Goal: Check status: Check status

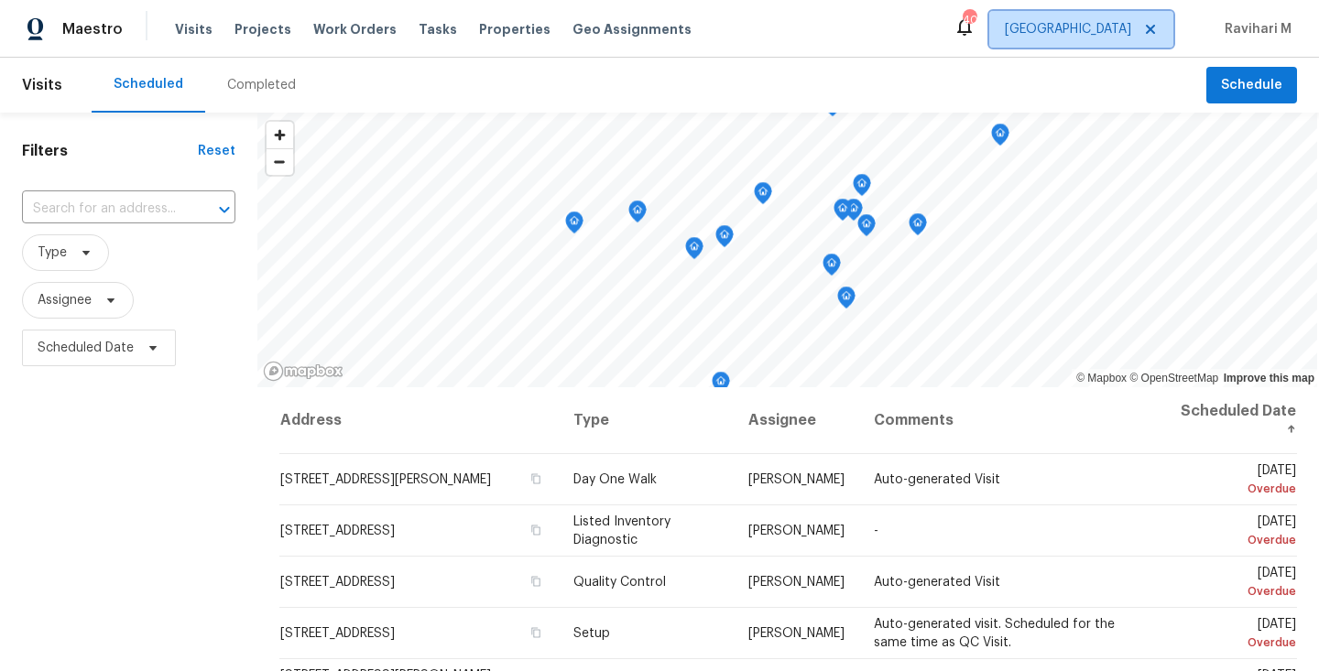
click at [1114, 15] on span "[GEOGRAPHIC_DATA]" at bounding box center [1081, 29] width 184 height 37
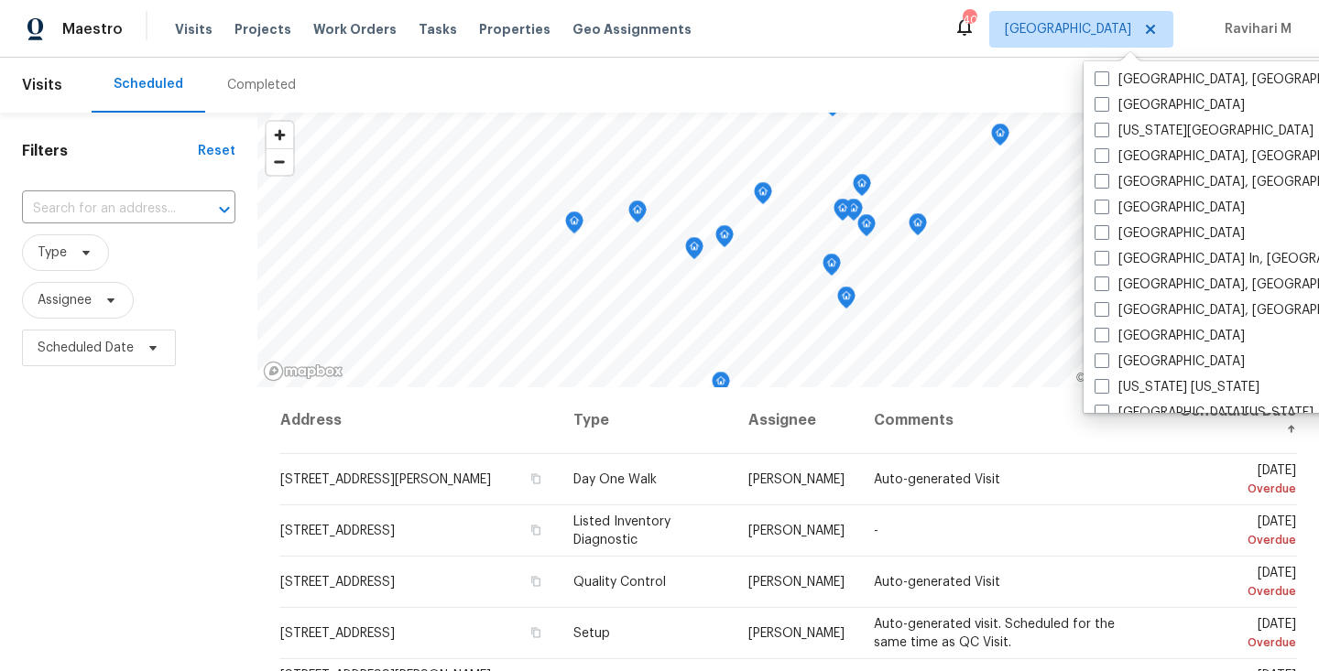
scroll to position [644, 0]
click at [1097, 211] on span at bounding box center [1101, 206] width 15 height 15
click at [1097, 210] on input "[GEOGRAPHIC_DATA]" at bounding box center [1100, 204] width 12 height 12
checkbox input "true"
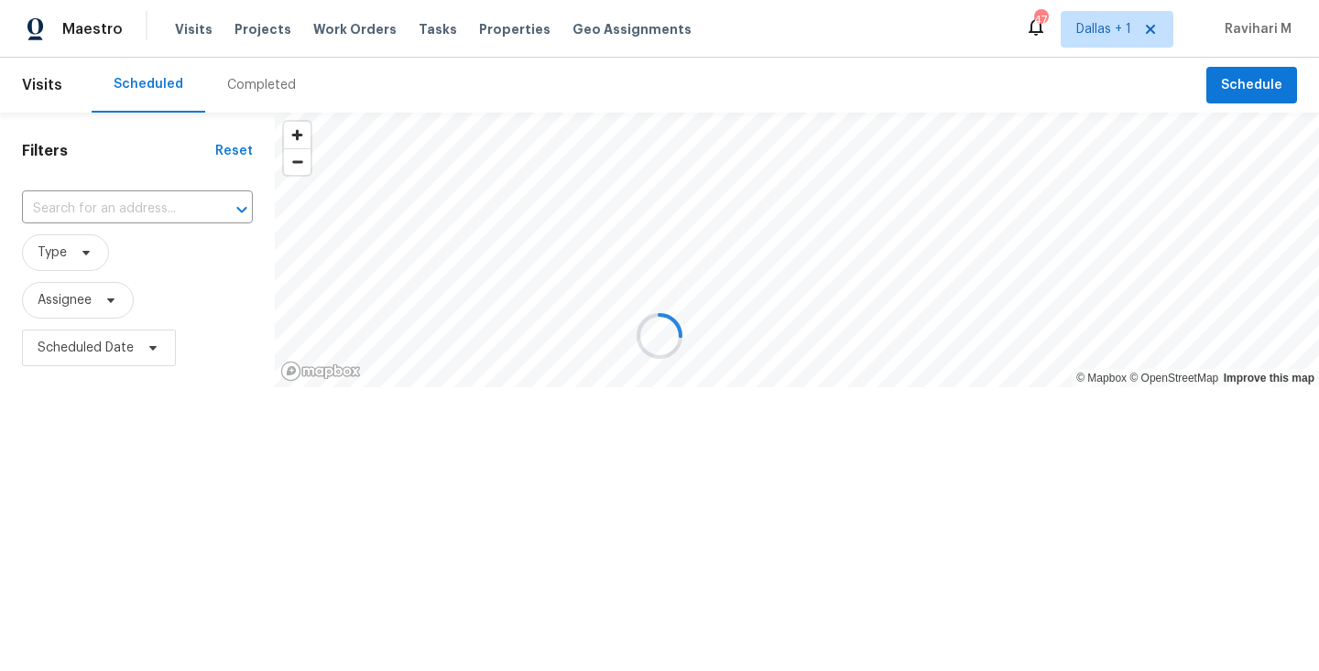
click at [254, 84] on div at bounding box center [659, 335] width 1319 height 671
click at [254, 84] on div "Completed" at bounding box center [261, 85] width 69 height 18
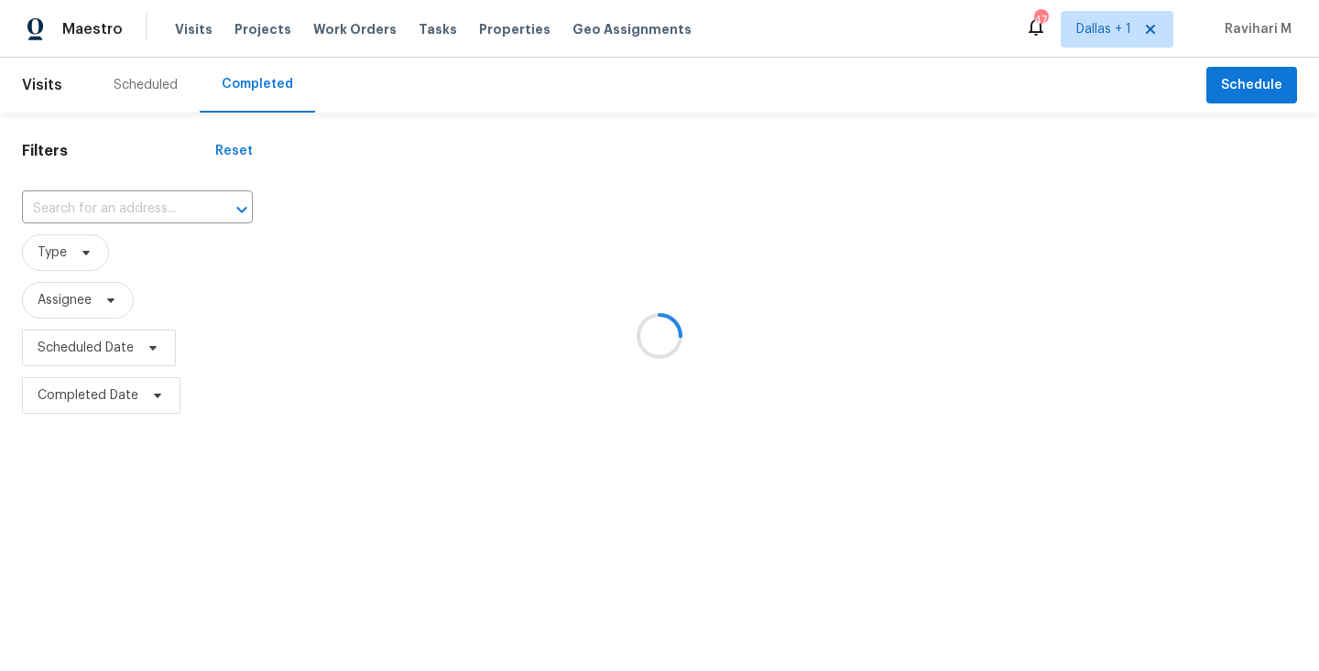
click at [254, 84] on div at bounding box center [659, 335] width 1319 height 671
click at [97, 236] on div at bounding box center [659, 335] width 1319 height 671
click at [98, 195] on div at bounding box center [659, 335] width 1319 height 671
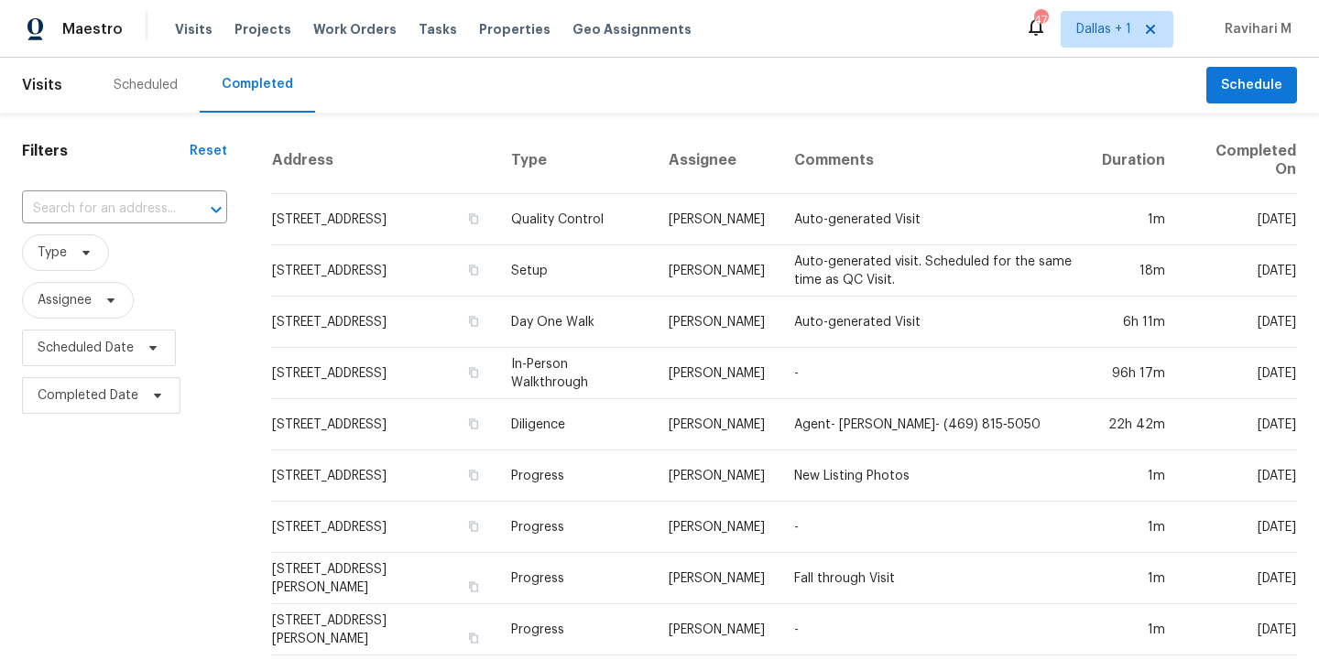
click at [98, 195] on input "text" at bounding box center [99, 209] width 154 height 28
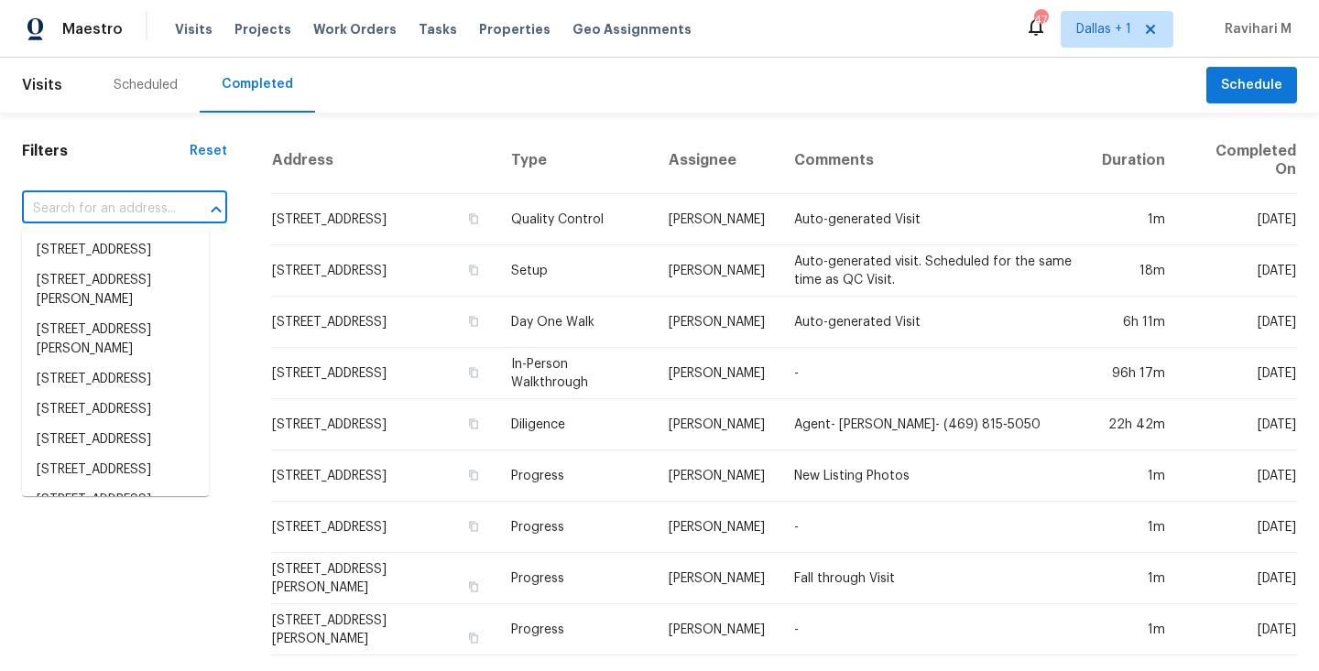
paste input "[STREET_ADDRESS]"
type input "[STREET_ADDRESS]"
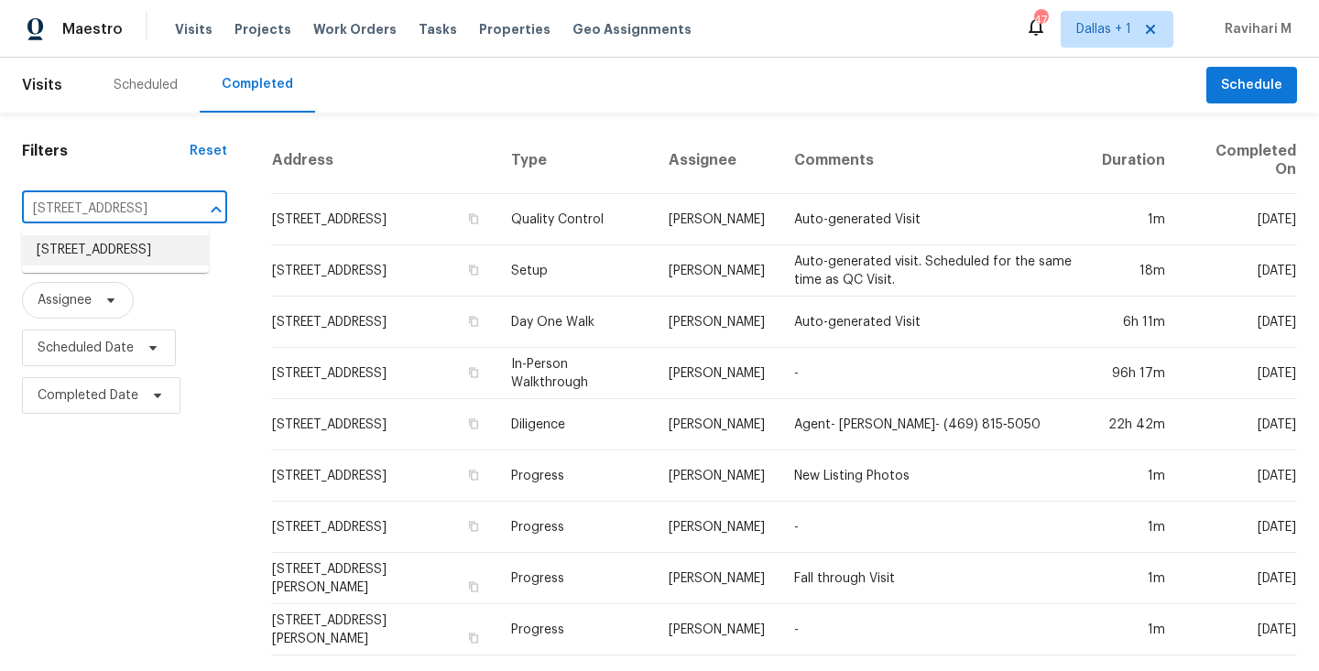
click at [94, 249] on li "[STREET_ADDRESS]" at bounding box center [115, 250] width 187 height 30
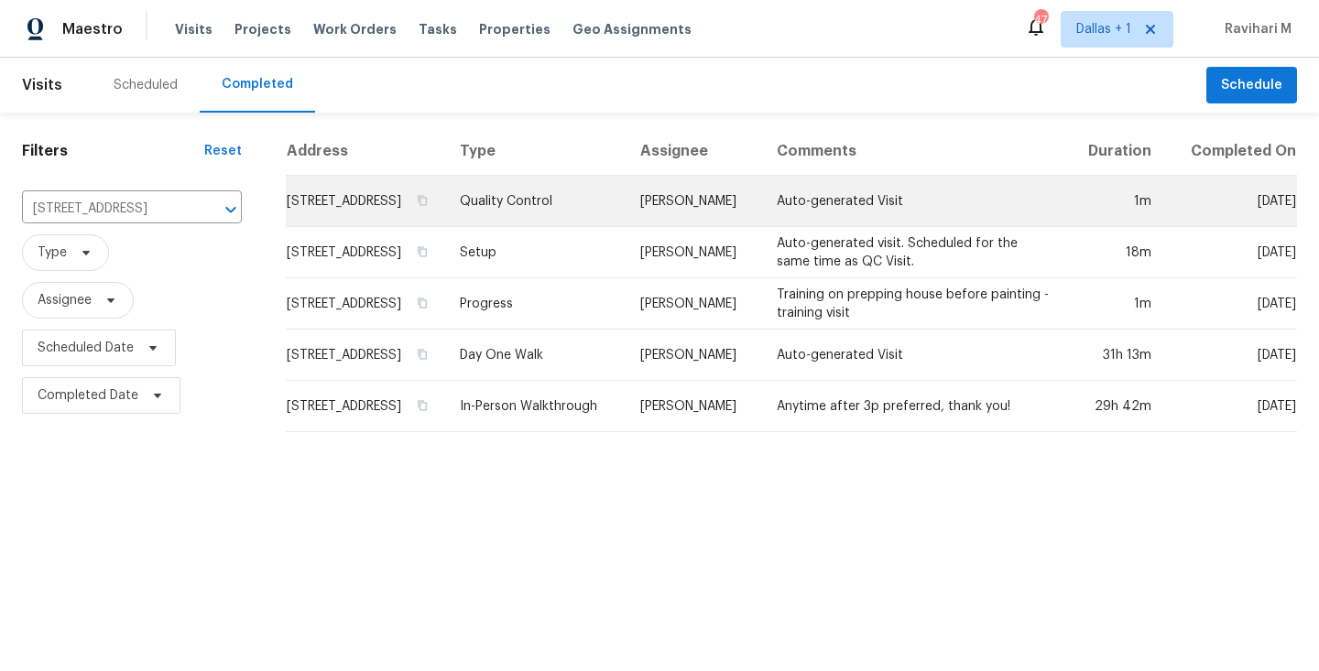
click at [626, 227] on td "Quality Control" at bounding box center [535, 201] width 181 height 51
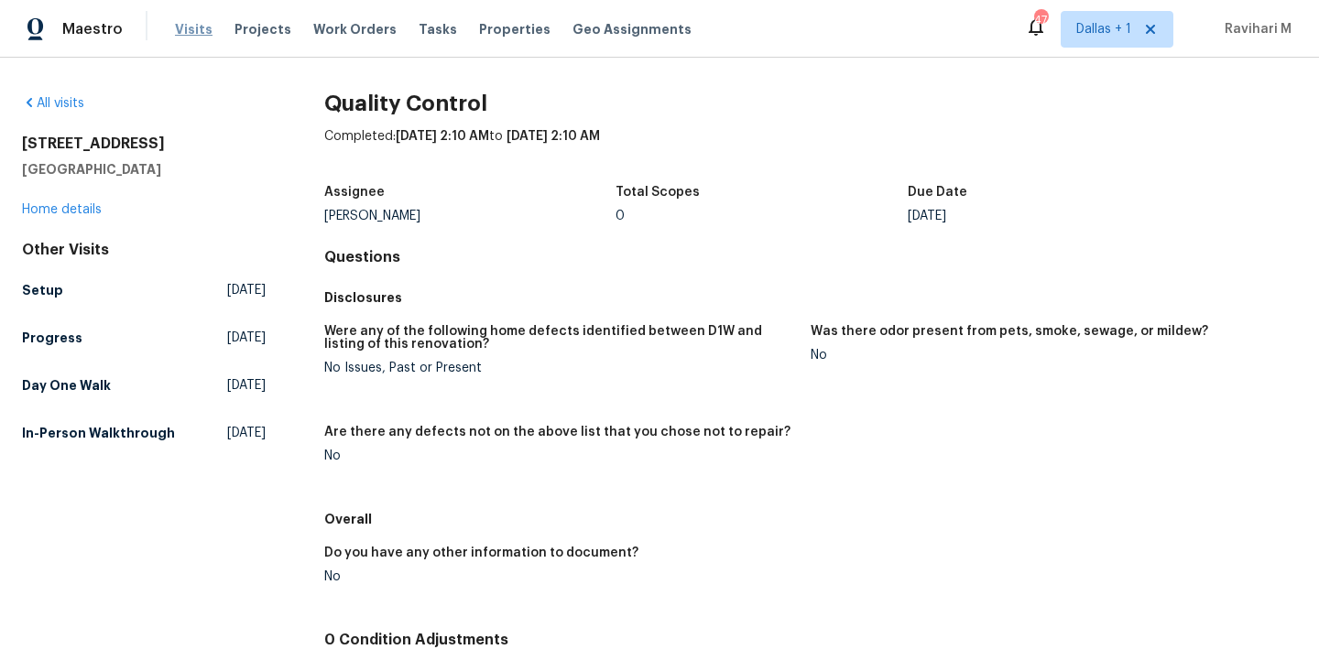
click at [189, 36] on span "Visits" at bounding box center [194, 29] width 38 height 18
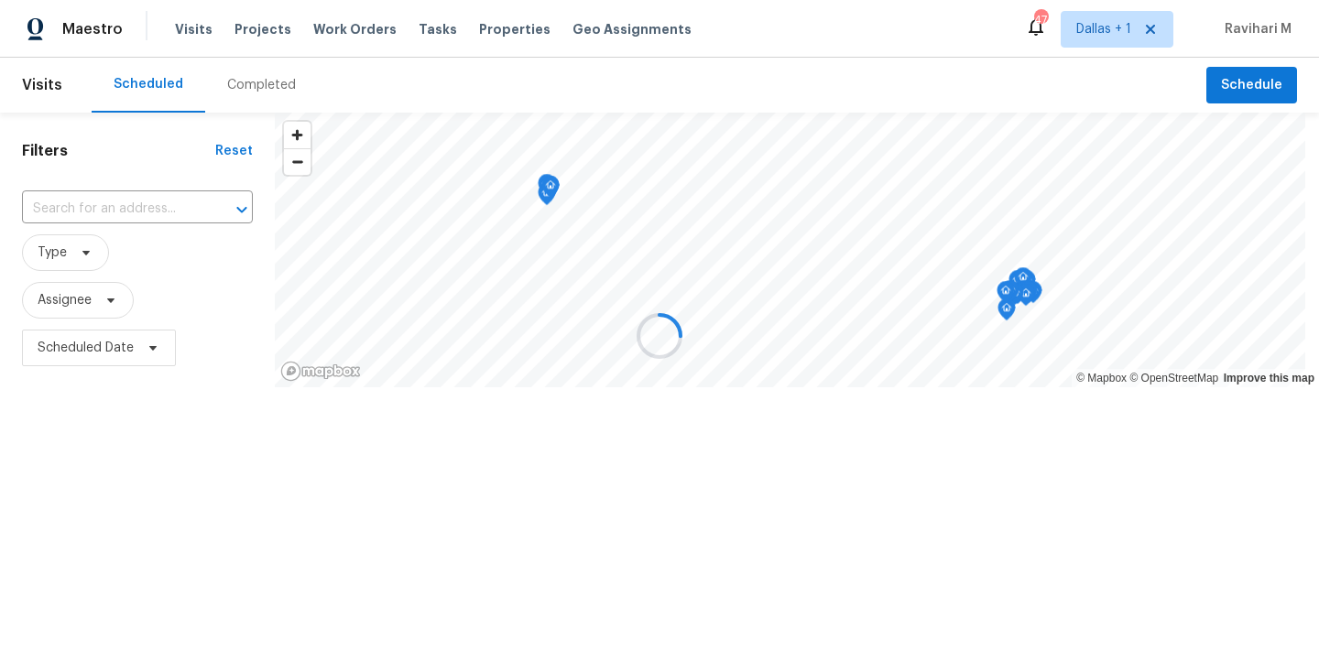
click at [267, 84] on div at bounding box center [659, 335] width 1319 height 671
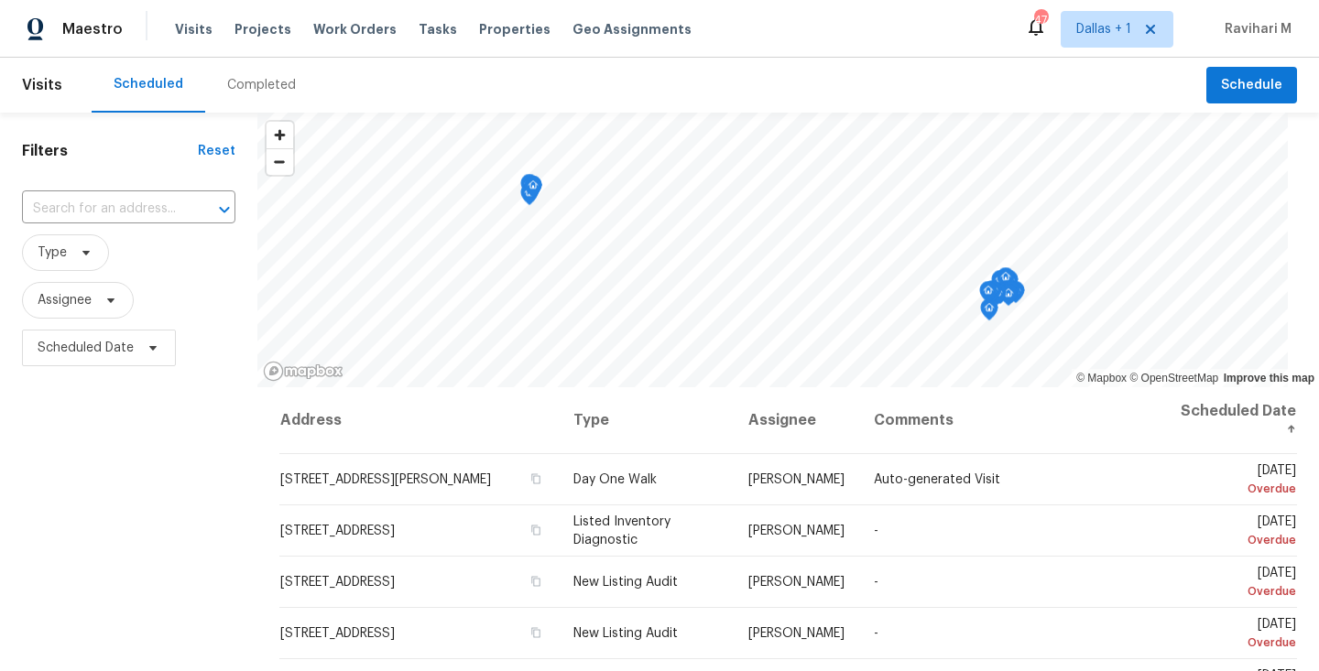
click at [267, 84] on div "Completed" at bounding box center [261, 85] width 69 height 18
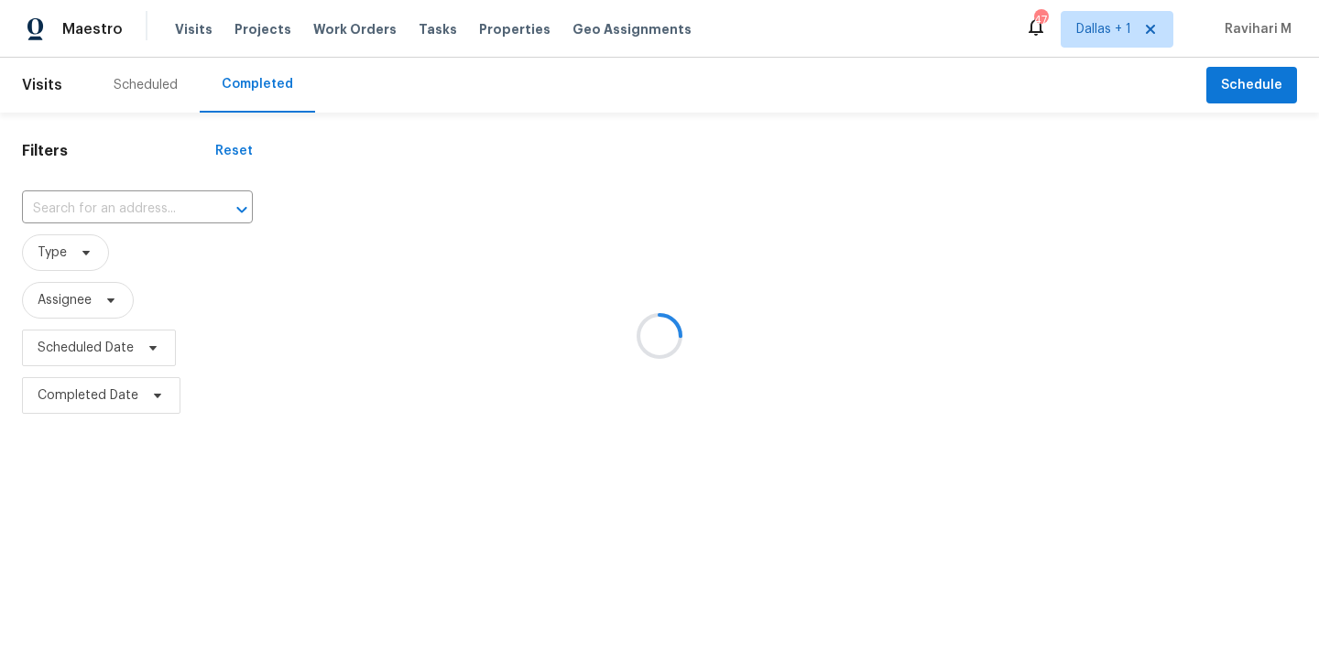
click at [267, 84] on div at bounding box center [659, 335] width 1319 height 671
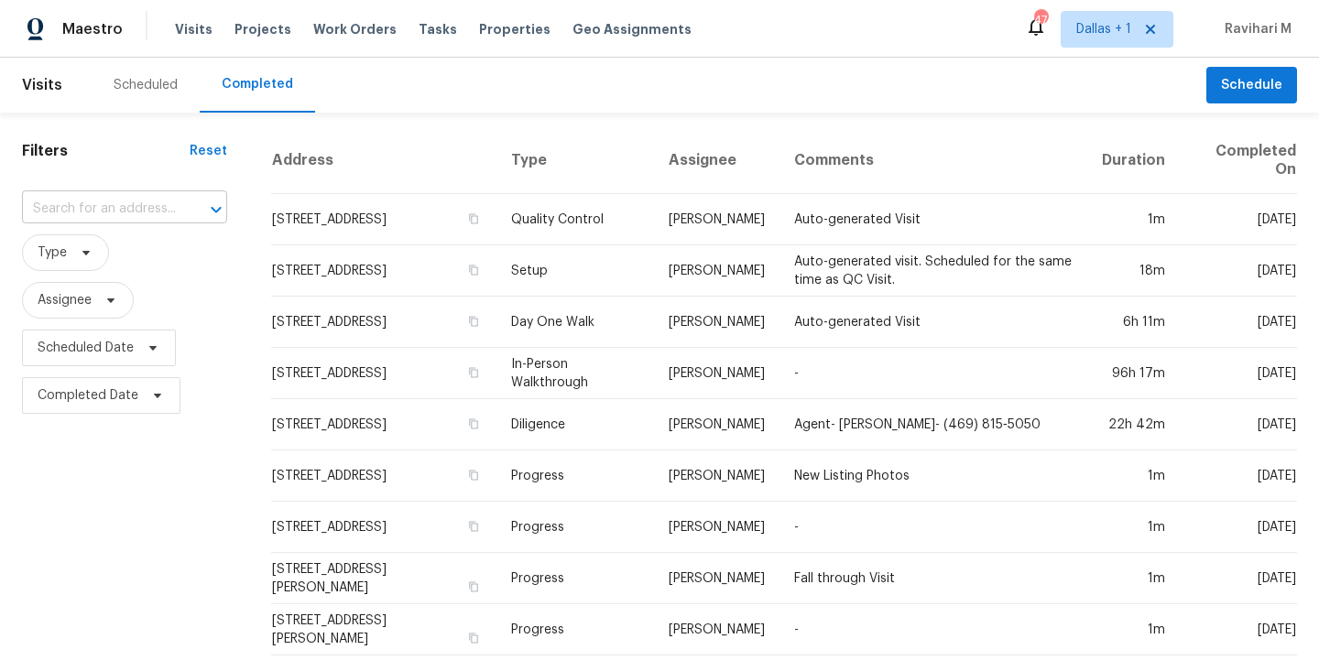
click at [143, 201] on input "text" at bounding box center [99, 209] width 154 height 28
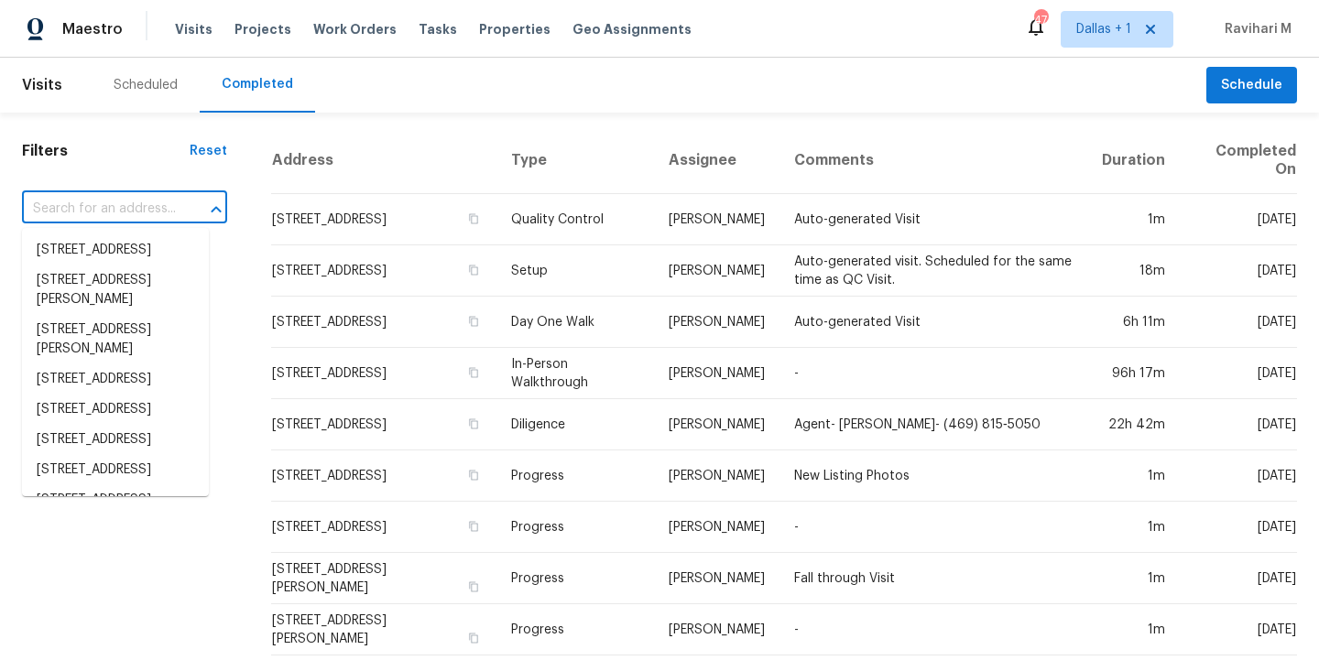
paste input "[STREET_ADDRESS]"
type input "[STREET_ADDRESS]"
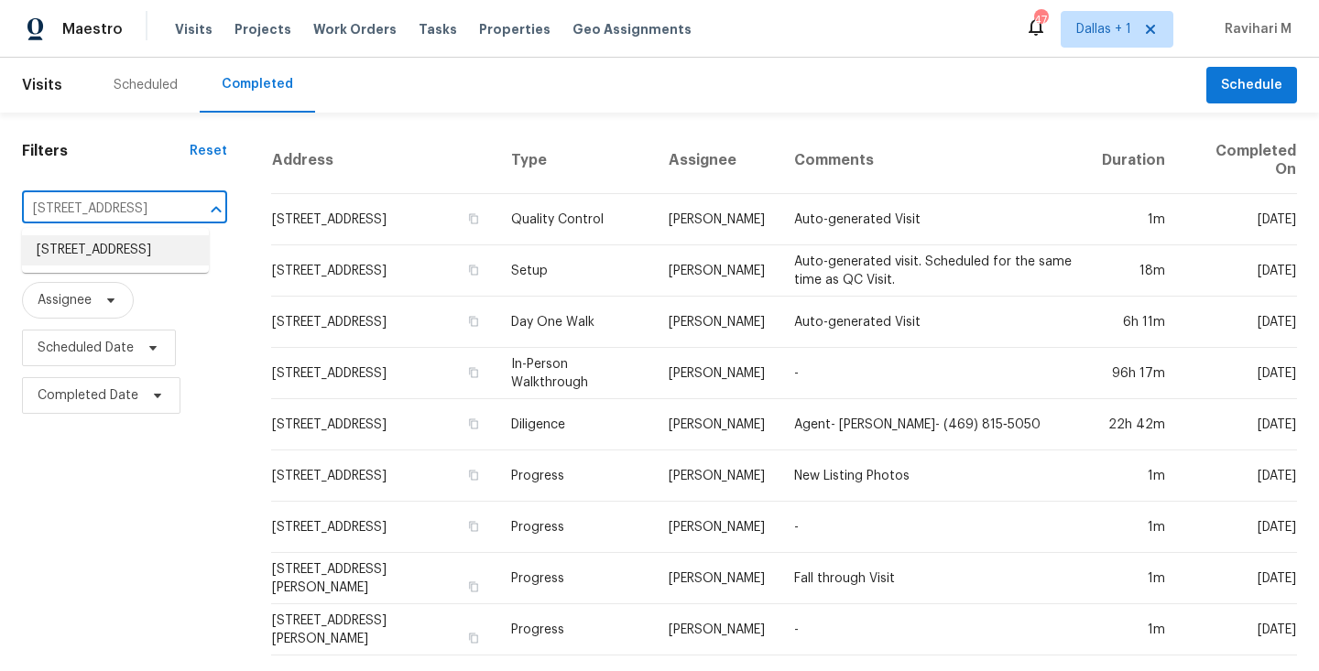
click at [126, 263] on li "[STREET_ADDRESS]" at bounding box center [115, 250] width 187 height 30
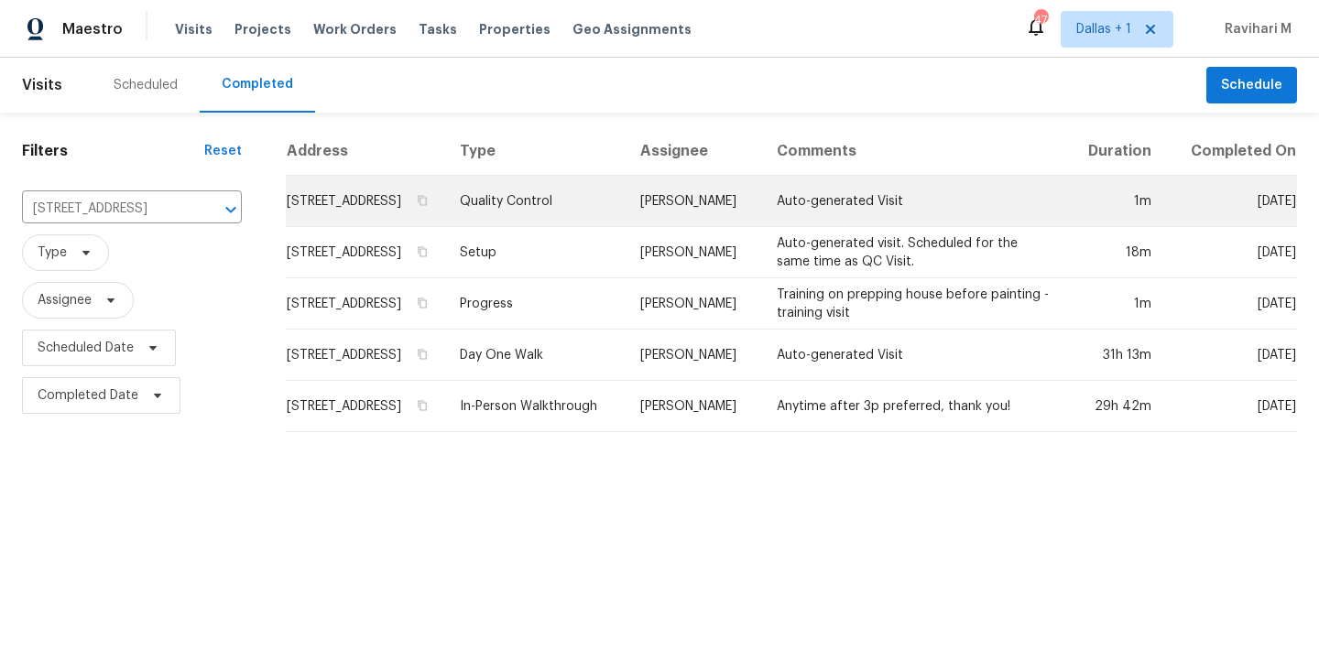
click at [626, 227] on td "Quality Control" at bounding box center [535, 201] width 181 height 51
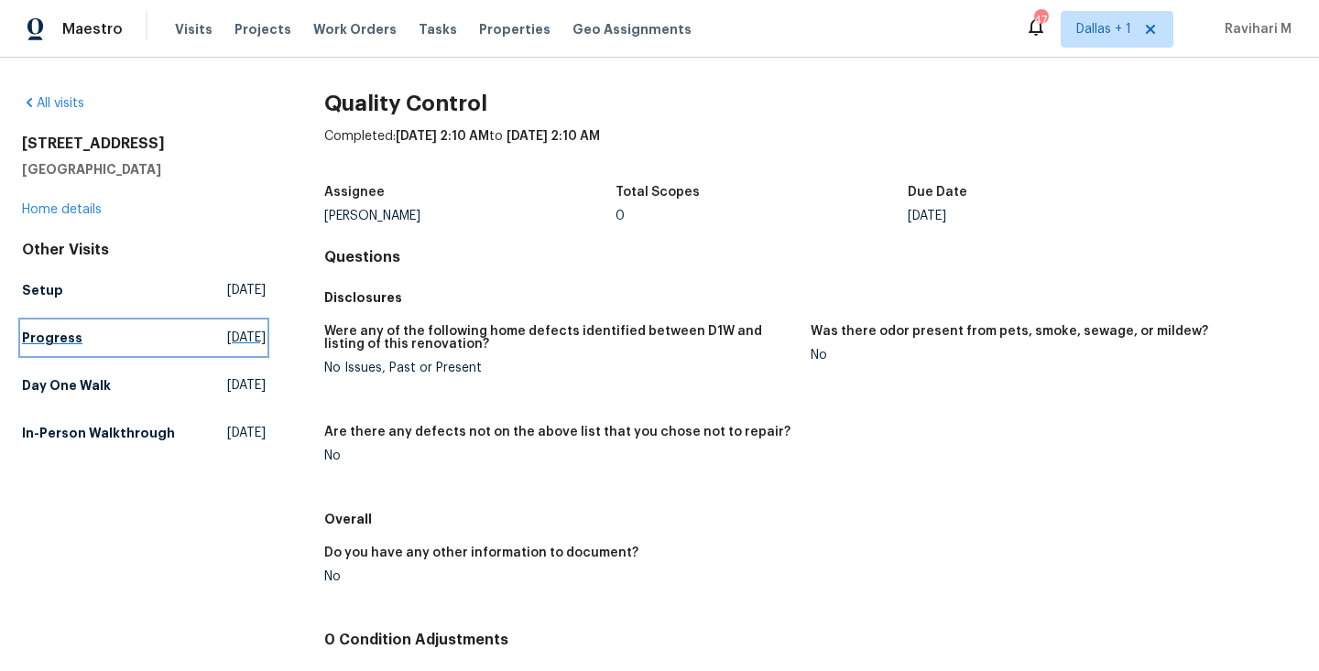
click at [227, 337] on span "[DATE]" at bounding box center [246, 338] width 38 height 18
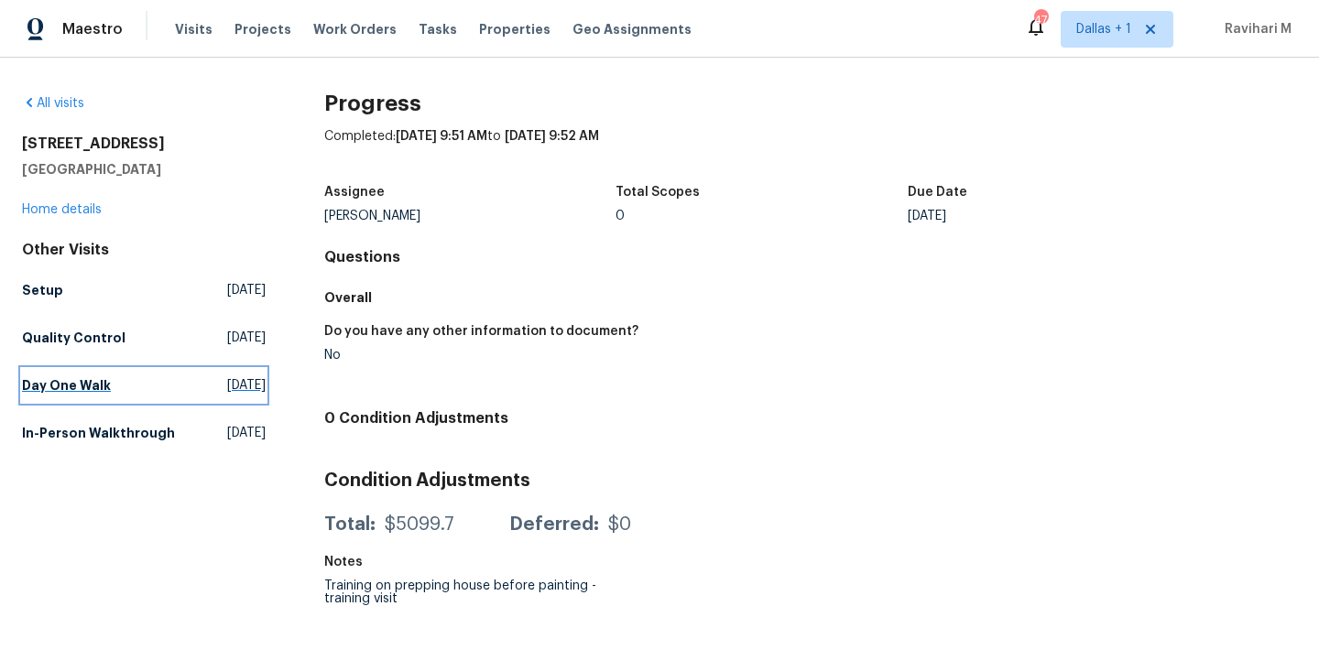
click at [227, 380] on span "[DATE]" at bounding box center [246, 385] width 38 height 18
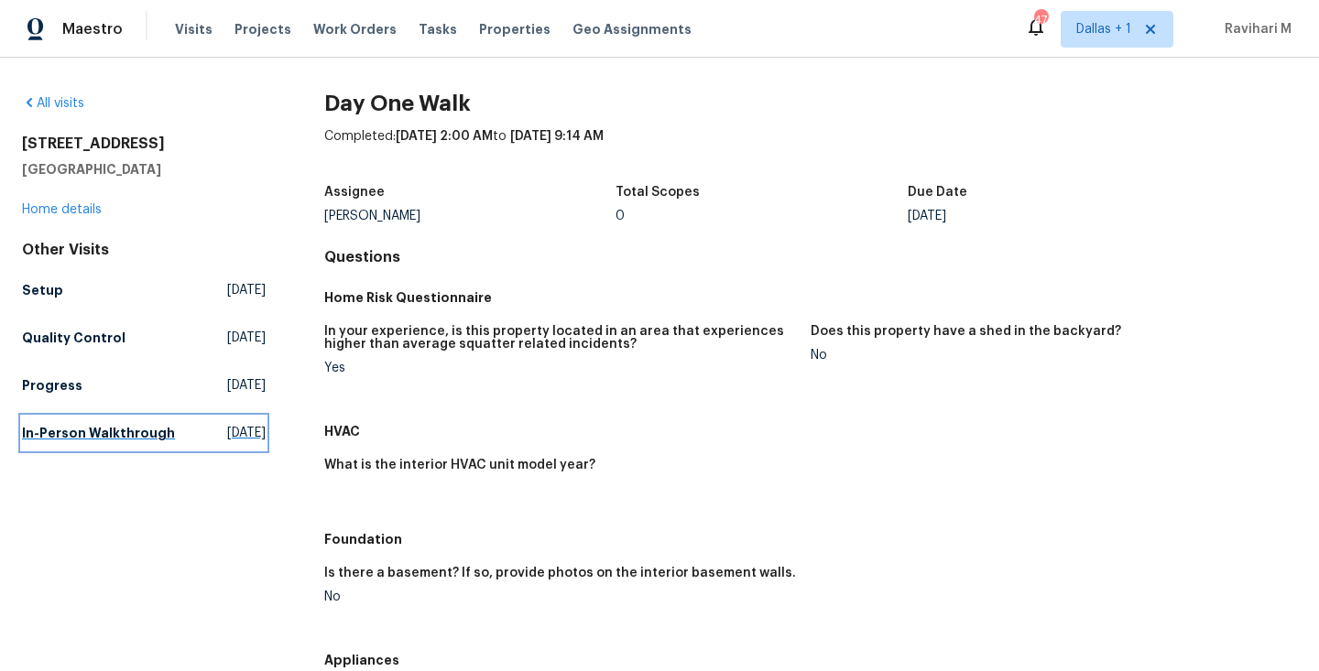
click at [227, 428] on span "[DATE]" at bounding box center [246, 433] width 38 height 18
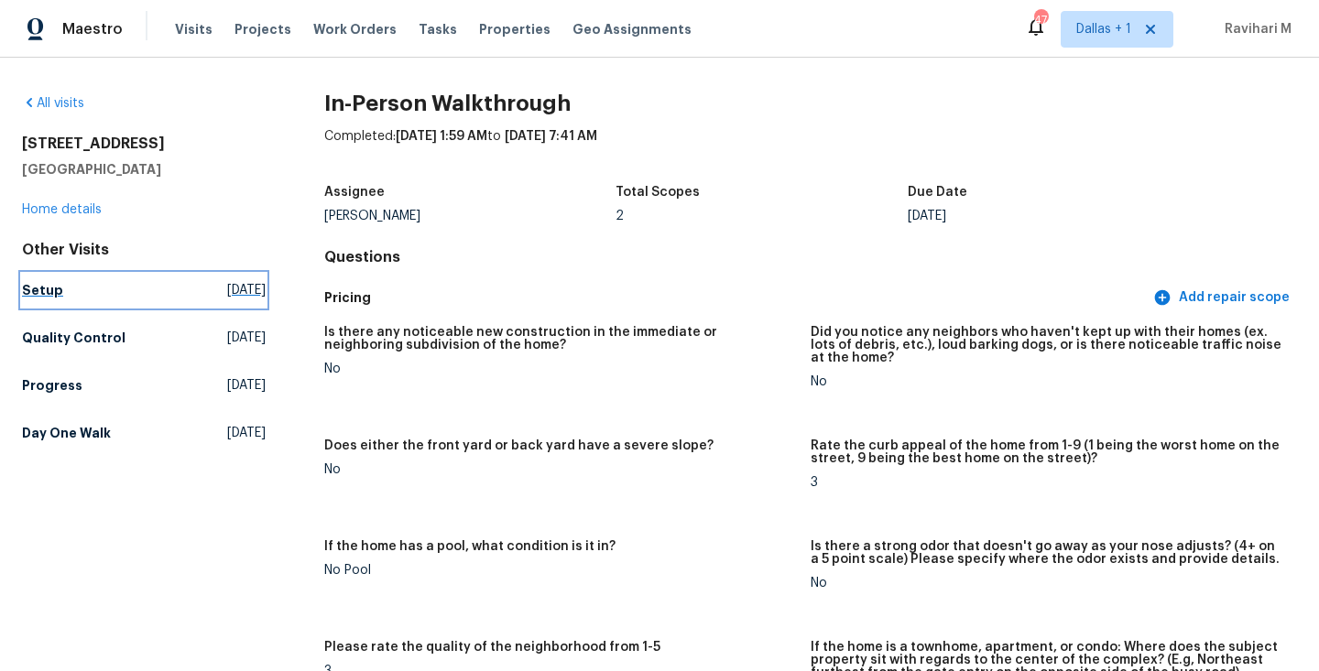
click at [227, 295] on span "[DATE]" at bounding box center [246, 290] width 38 height 18
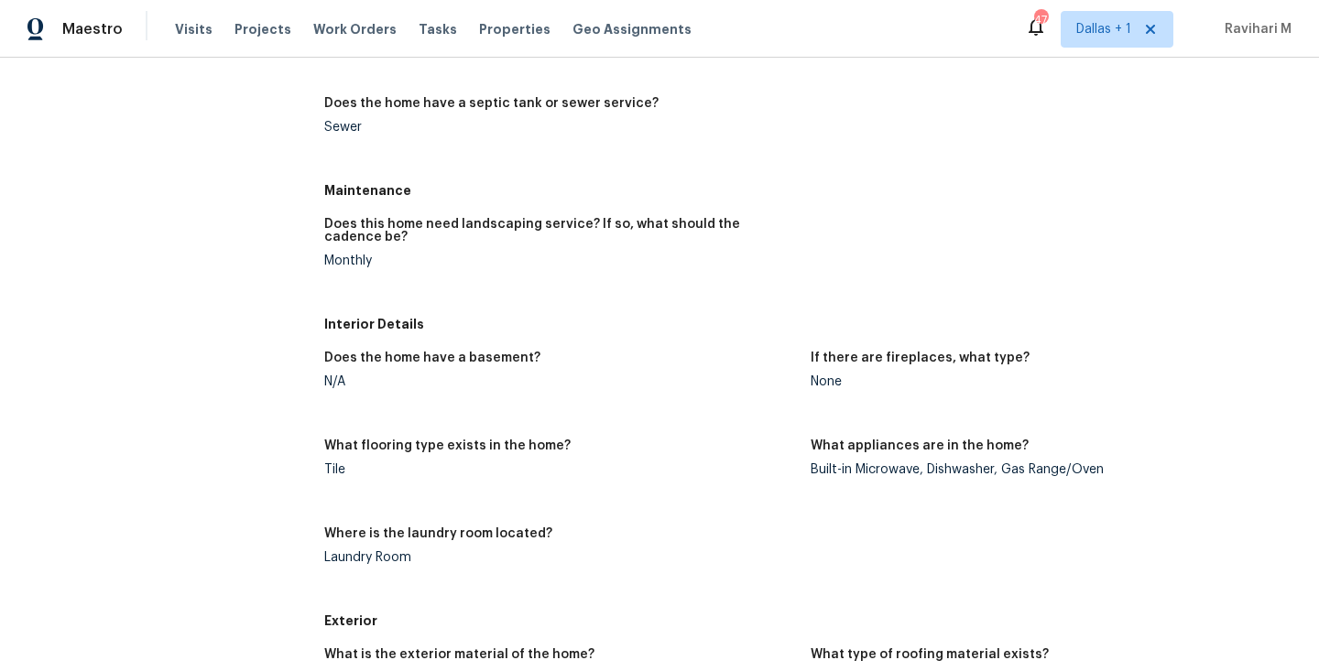
scroll to position [1419, 0]
